Goal: Task Accomplishment & Management: Complete application form

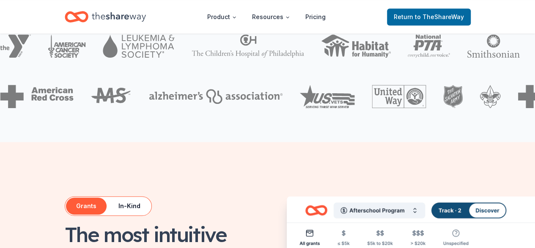
scroll to position [293, 0]
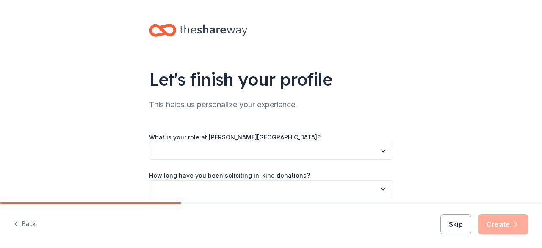
click at [447, 226] on button "Skip" at bounding box center [455, 224] width 31 height 20
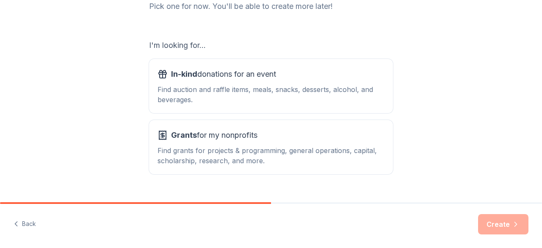
scroll to position [123, 0]
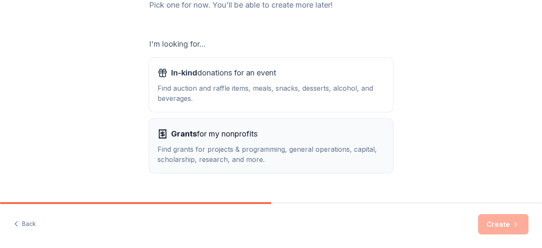
click at [258, 166] on button "Grants for my nonprofits Find grants for projects & programming, general operat…" at bounding box center [271, 146] width 244 height 54
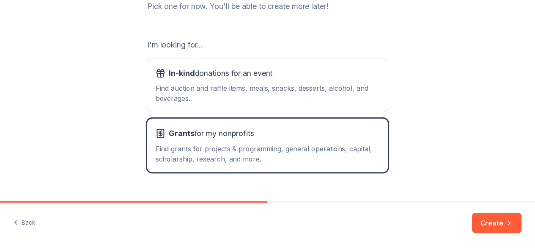
scroll to position [140, 0]
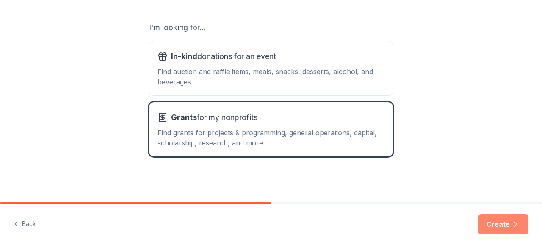
click at [505, 224] on button "Create" at bounding box center [503, 224] width 50 height 20
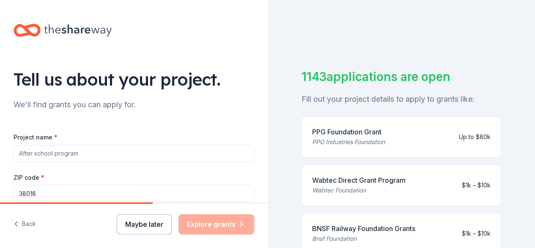
click at [141, 231] on button "Maybe later" at bounding box center [144, 224] width 55 height 20
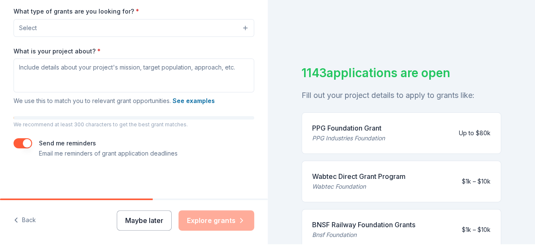
scroll to position [5, 0]
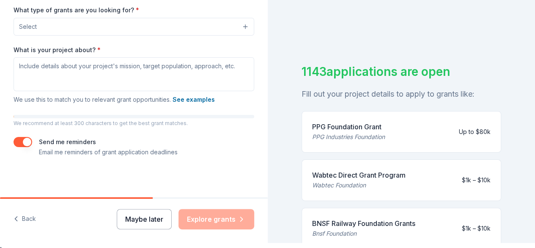
click at [141, 222] on button "Maybe later" at bounding box center [144, 219] width 55 height 20
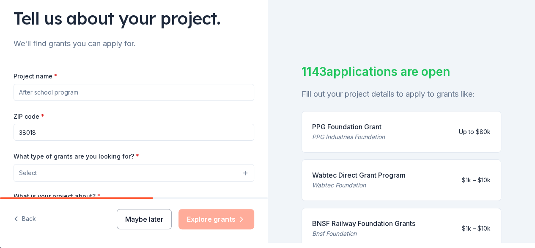
scroll to position [51, 0]
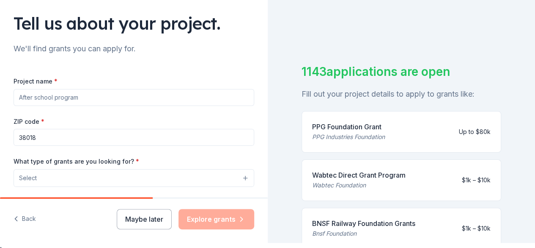
click at [160, 95] on input "Project name *" at bounding box center [134, 97] width 241 height 17
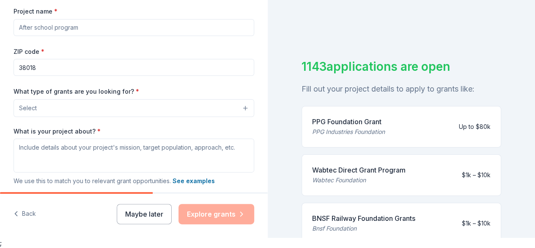
scroll to position [87, 0]
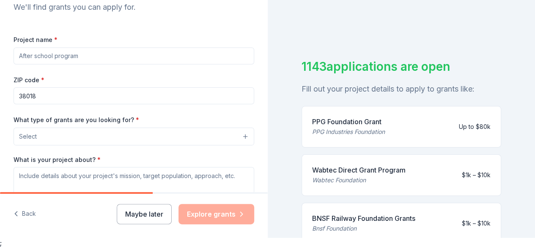
click at [417, 10] on div "1143 applications are open Fill out your project details to apply to grants lik…" at bounding box center [402, 114] width 268 height 248
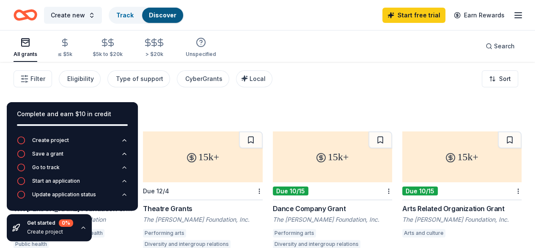
click at [144, 113] on div "Complete and earn $10 in credit Create project Save a grant Go to track Start a…" at bounding box center [72, 171] width 145 height 152
click at [407, 15] on link "Start free trial" at bounding box center [414, 15] width 63 height 15
click at [405, 17] on link "Start free trial" at bounding box center [414, 15] width 63 height 15
click at [394, 12] on link "Start free trial" at bounding box center [414, 15] width 63 height 15
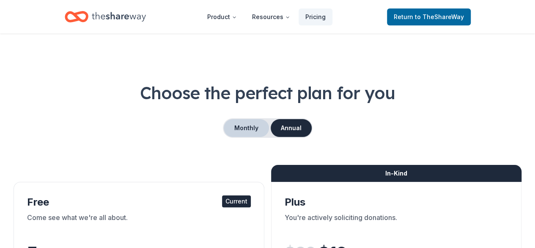
click at [252, 124] on button "Monthly" at bounding box center [246, 128] width 45 height 18
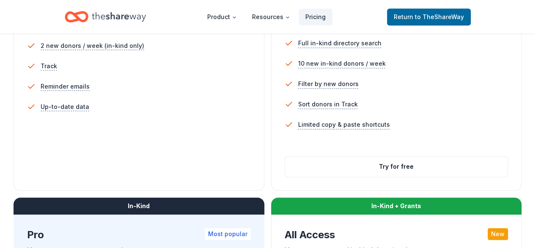
scroll to position [293, 0]
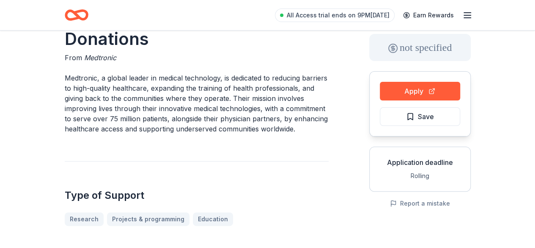
scroll to position [45, 0]
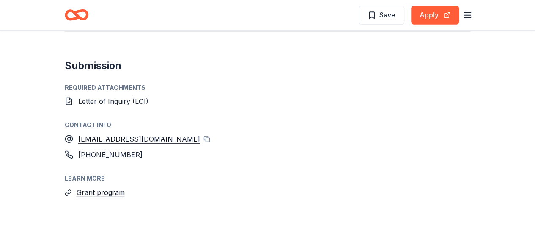
scroll to position [1174, 0]
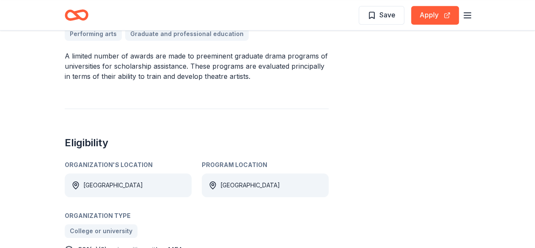
scroll to position [284, 0]
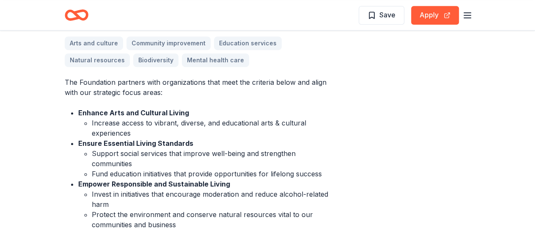
scroll to position [264, 0]
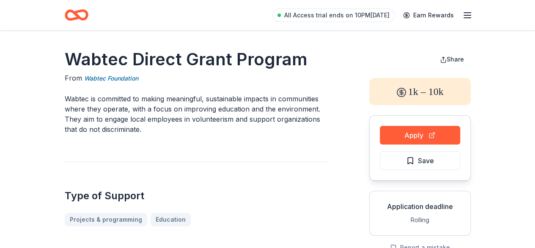
click at [467, 16] on icon "button" at bounding box center [468, 15] width 10 height 10
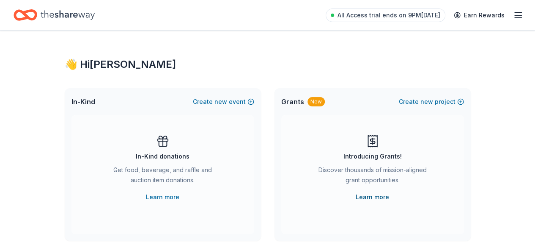
click at [373, 193] on link "Learn more" at bounding box center [372, 197] width 33 height 10
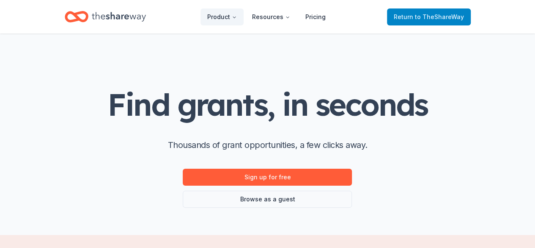
click at [445, 21] on span "Return to TheShareWay" at bounding box center [429, 17] width 70 height 10
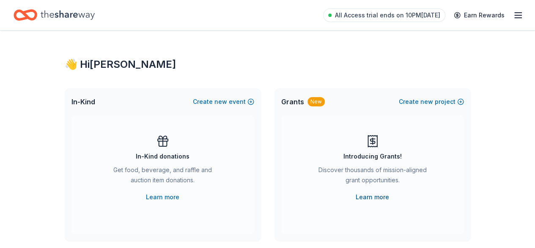
click at [367, 196] on link "Learn more" at bounding box center [372, 197] width 33 height 10
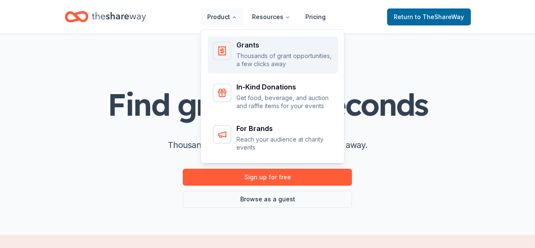
click at [254, 53] on p "Thousands of grant opportunities, a few clicks away" at bounding box center [285, 60] width 97 height 17
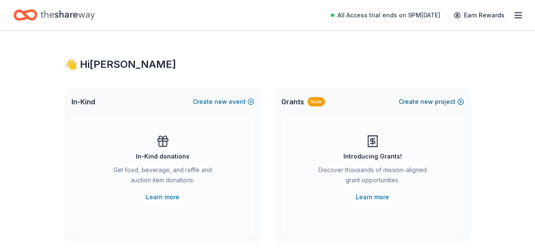
click at [449, 100] on button "Create new project" at bounding box center [431, 102] width 65 height 10
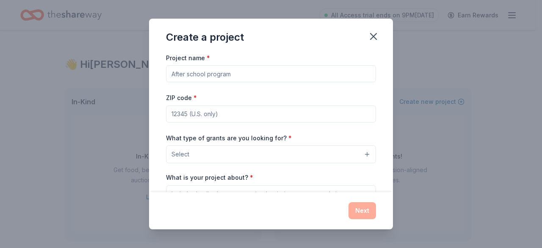
click at [290, 76] on input "Project name *" at bounding box center [271, 73] width 210 height 17
type input "Needs Assessment Program"
click at [282, 110] on input "ZIP code *" at bounding box center [271, 113] width 210 height 17
type input "38018"
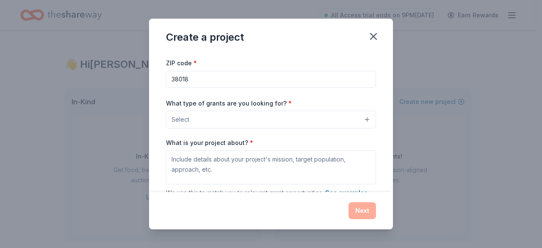
scroll to position [35, 0]
click at [334, 119] on button "Select" at bounding box center [271, 119] width 210 height 18
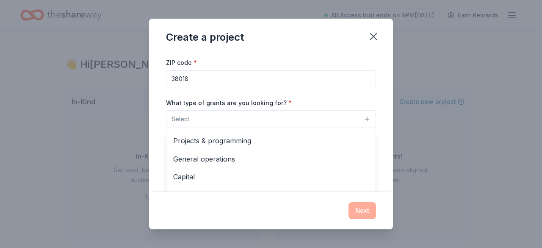
click at [396, 122] on div "Create a project Project name * Needs Assessment Program ZIP code * 38018 What …" at bounding box center [271, 124] width 542 height 248
click at [322, 120] on button "Select" at bounding box center [271, 119] width 210 height 18
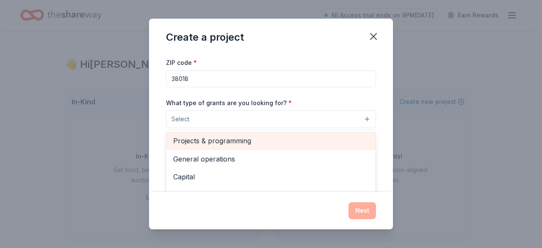
click at [301, 137] on span "Projects & programming" at bounding box center [271, 140] width 196 height 11
click at [317, 140] on span "General operations" at bounding box center [271, 141] width 196 height 11
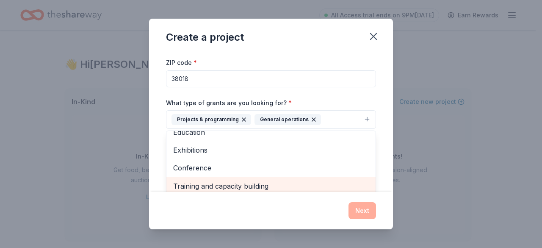
scroll to position [36, 0]
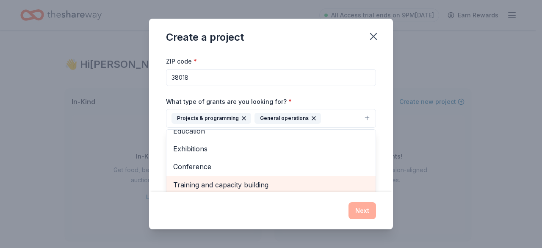
click at [310, 185] on span "Training and capacity building" at bounding box center [271, 184] width 196 height 11
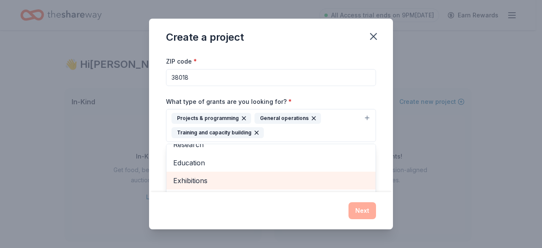
scroll to position [46, 0]
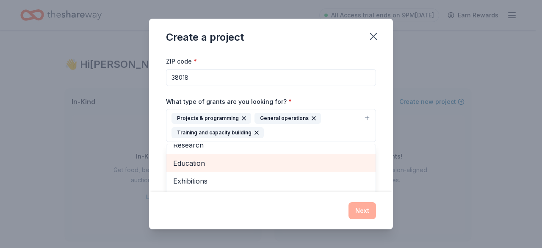
click at [280, 162] on span "Education" at bounding box center [271, 162] width 196 height 11
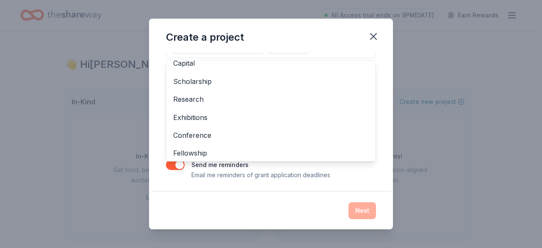
scroll to position [0, 0]
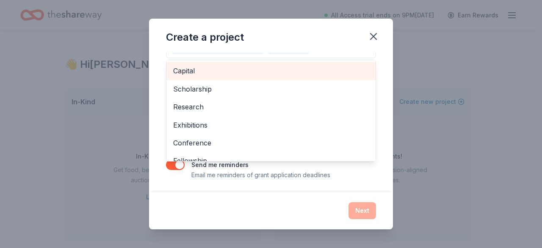
click at [295, 76] on div "Capital" at bounding box center [270, 71] width 209 height 18
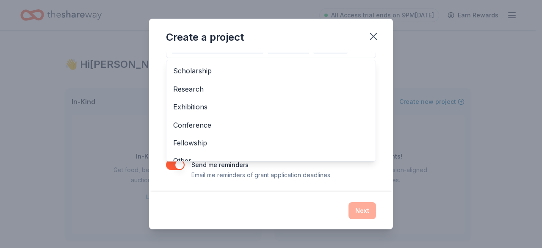
scroll to position [10, 0]
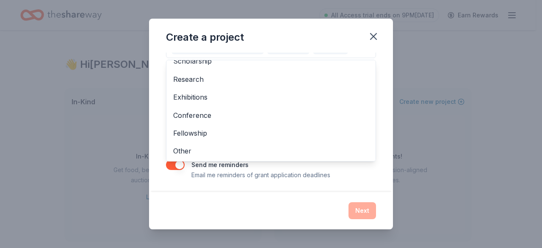
click at [378, 123] on div "Project name * Needs Assessment Program ZIP code * 38018 What type of grants ar…" at bounding box center [271, 122] width 244 height 140
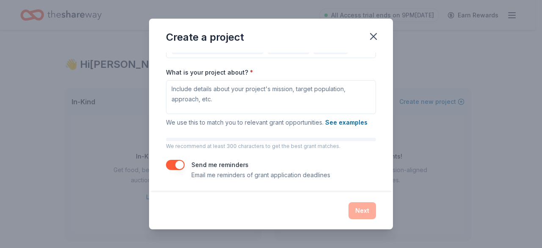
scroll to position [92, 0]
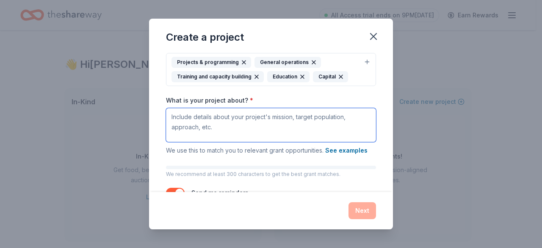
click at [315, 117] on textarea "What is your project about? *" at bounding box center [271, 125] width 210 height 34
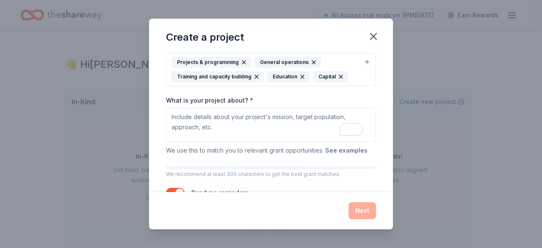
click at [339, 150] on button "See examples" at bounding box center [346, 150] width 42 height 10
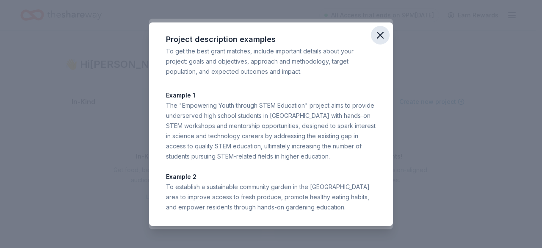
click at [382, 38] on icon "button" at bounding box center [380, 35] width 12 height 12
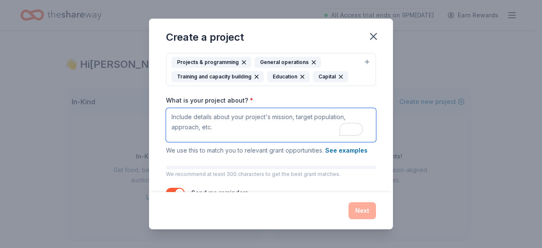
click at [206, 113] on textarea "What is your project about? *" at bounding box center [271, 125] width 210 height 34
paste textarea "Lor Ipsum Dolorsitam Consect ad eli Seddoeiusmo T. Inci UT Labore (ETD) magnaa …"
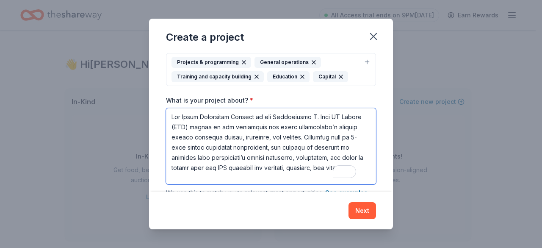
scroll to position [262, 0]
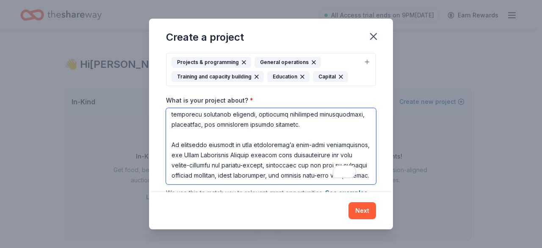
type textarea "Lor Ipsum Dolorsitam Consect ad eli Seddoeiusmo T. Inci UT Labore (ETD) magnaa …"
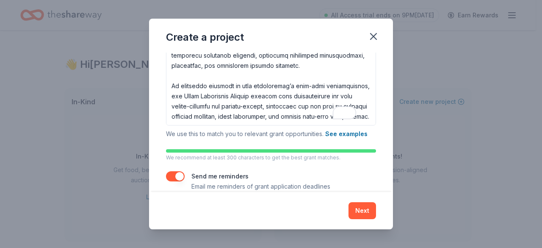
scroll to position [163, 0]
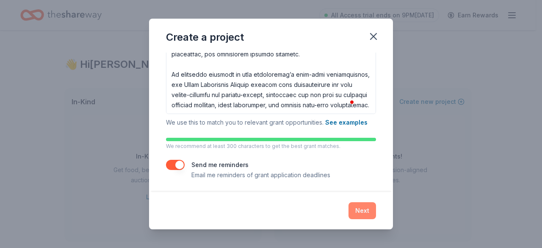
click at [366, 211] on button "Next" at bounding box center [362, 210] width 28 height 17
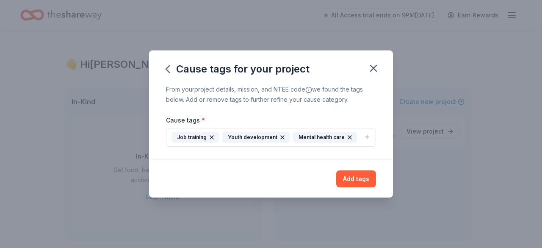
scroll to position [0, 0]
drag, startPoint x: 389, startPoint y: 135, endPoint x: 383, endPoint y: 172, distance: 37.6
click at [383, 173] on div "Cause tags for your project From your project details, mission, and NTEE code w…" at bounding box center [271, 123] width 244 height 147
click at [367, 138] on icon "button" at bounding box center [367, 137] width 0 height 4
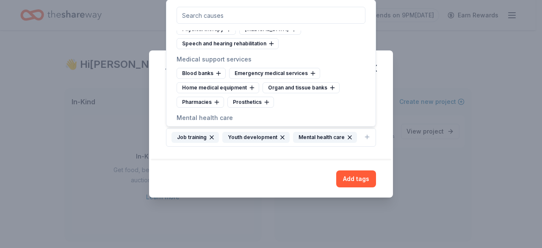
scroll to position [1495, 0]
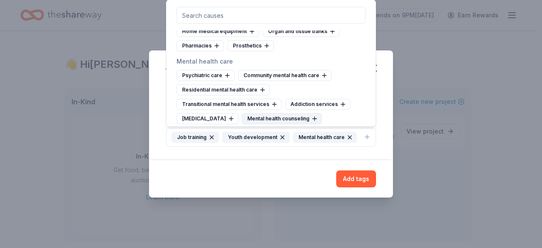
click at [315, 115] on icon at bounding box center [314, 118] width 7 height 7
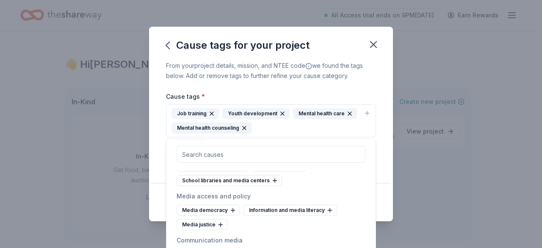
scroll to position [2448, 0]
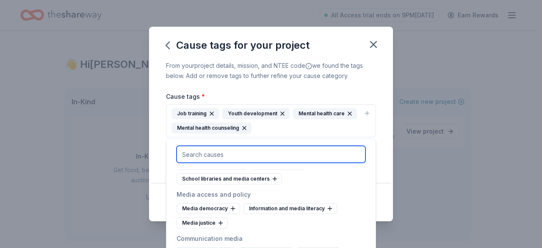
click at [295, 147] on input "text" at bounding box center [271, 154] width 189 height 17
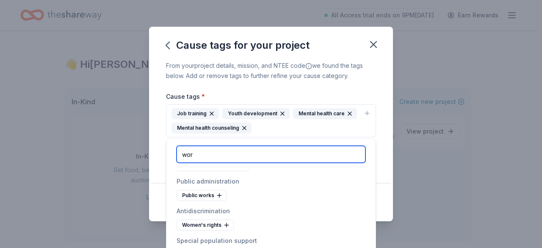
scroll to position [0, 0]
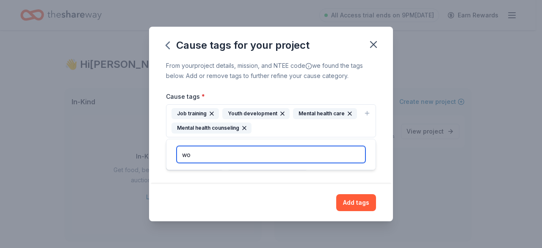
type input "w"
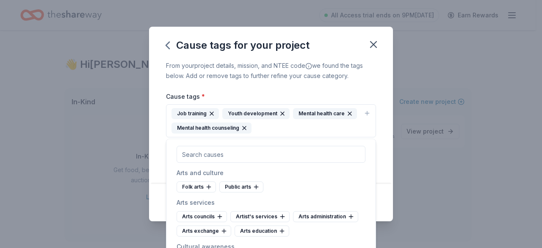
click at [400, 182] on div "Cause tags for your project From your project details, mission, and NTEE code w…" at bounding box center [271, 124] width 542 height 248
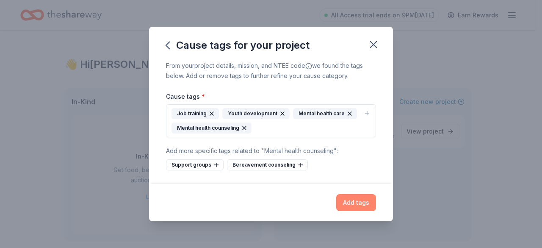
click at [350, 196] on button "Add tags" at bounding box center [356, 202] width 40 height 17
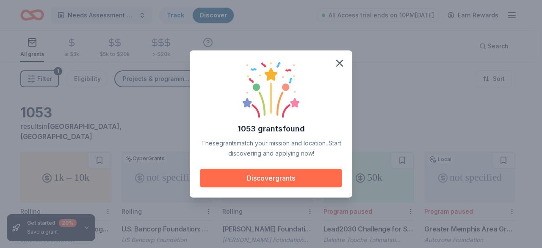
click at [315, 180] on button "Discover grants" at bounding box center [271, 177] width 142 height 19
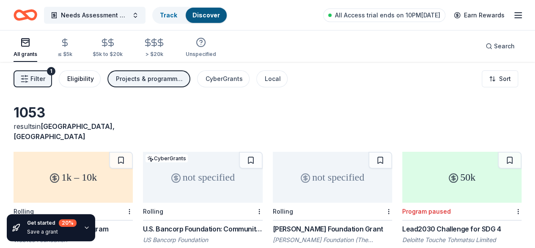
click at [94, 76] on div "Eligibility" at bounding box center [80, 79] width 27 height 10
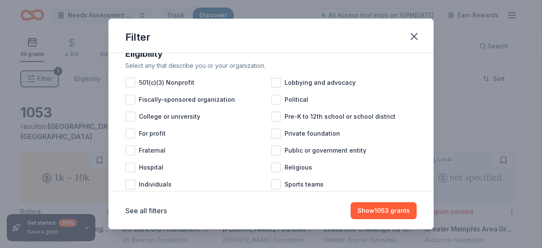
scroll to position [13, 0]
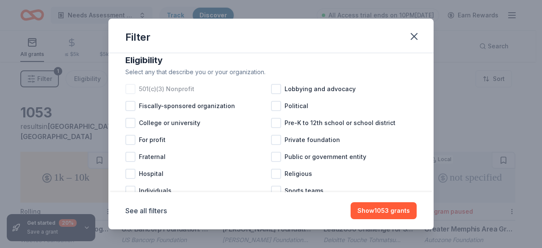
click at [132, 86] on div at bounding box center [130, 89] width 10 height 10
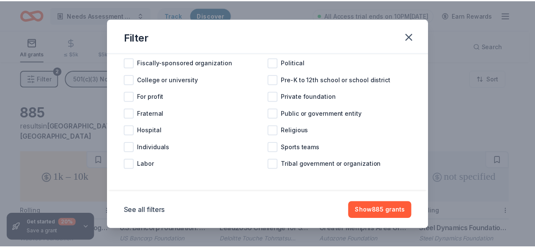
scroll to position [57, 0]
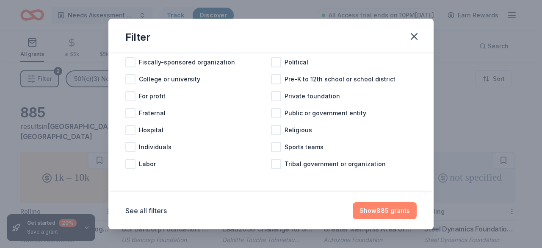
click at [380, 208] on button "Show 885 grants" at bounding box center [385, 210] width 64 height 17
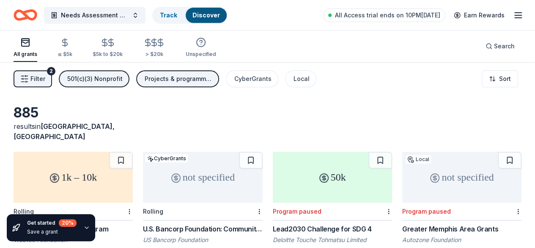
click at [201, 83] on div "Projects & programming, General operations, Training and capacity building, Edu…" at bounding box center [179, 79] width 68 height 10
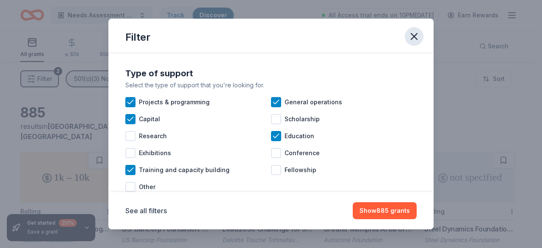
click at [421, 37] on button "button" at bounding box center [414, 36] width 19 height 19
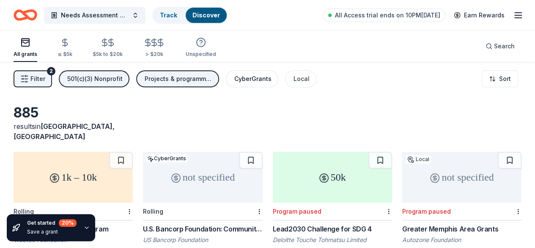
click at [272, 75] on div "CyberGrants" at bounding box center [252, 79] width 37 height 10
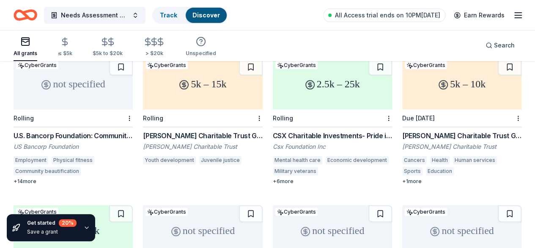
scroll to position [95, 0]
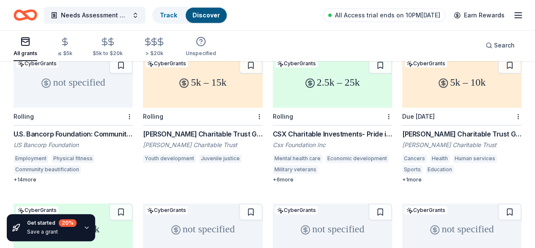
click at [155, 129] on div "Willis C. Helm Charitable Trust Grant" at bounding box center [202, 134] width 119 height 10
click at [90, 129] on div "U.S. Bancorp Foundation: Community Possible Grant Program" at bounding box center [73, 134] width 119 height 10
click at [283, 129] on div "CSX Charitable Investments- Pride in Service Grants" at bounding box center [332, 134] width 119 height 10
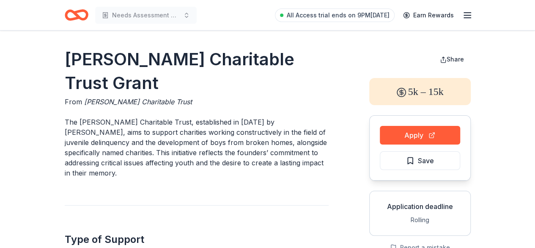
click at [154, 148] on p "The [PERSON_NAME] Charitable Trust, established in [DATE] by [PERSON_NAME], aim…" at bounding box center [197, 147] width 264 height 61
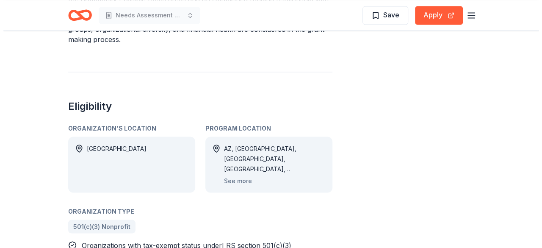
scroll to position [734, 0]
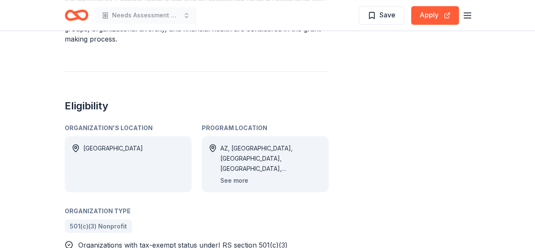
click at [241, 178] on button "See more" at bounding box center [235, 180] width 28 height 10
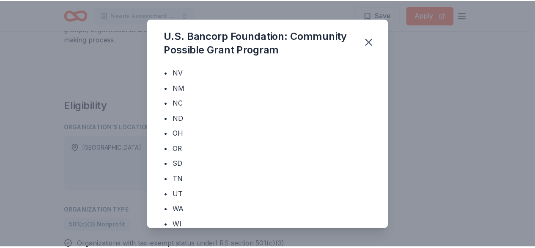
scroll to position [224, 0]
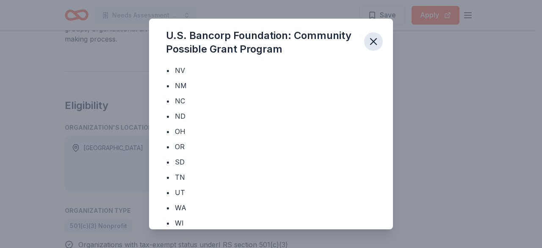
click at [371, 38] on icon "button" at bounding box center [373, 42] width 12 height 12
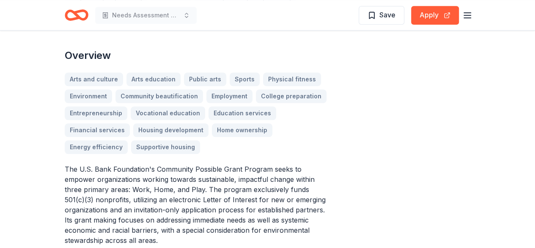
scroll to position [311, 0]
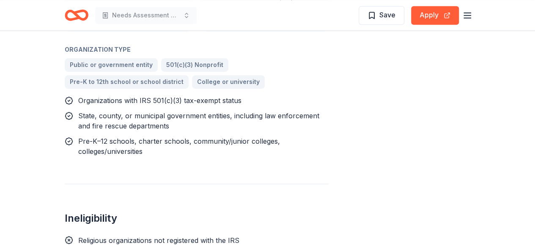
scroll to position [608, 0]
